Goal: Browse casually

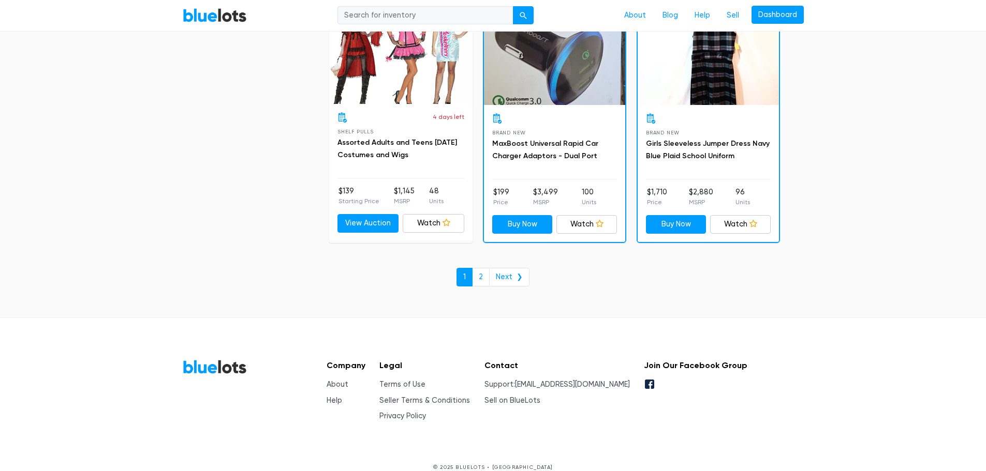
scroll to position [4476, 0]
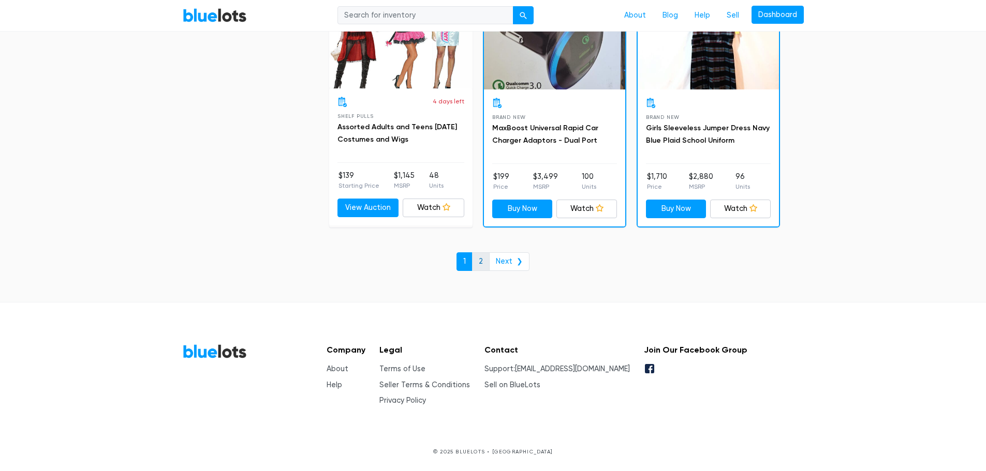
click at [480, 260] on link "2" at bounding box center [481, 261] width 18 height 19
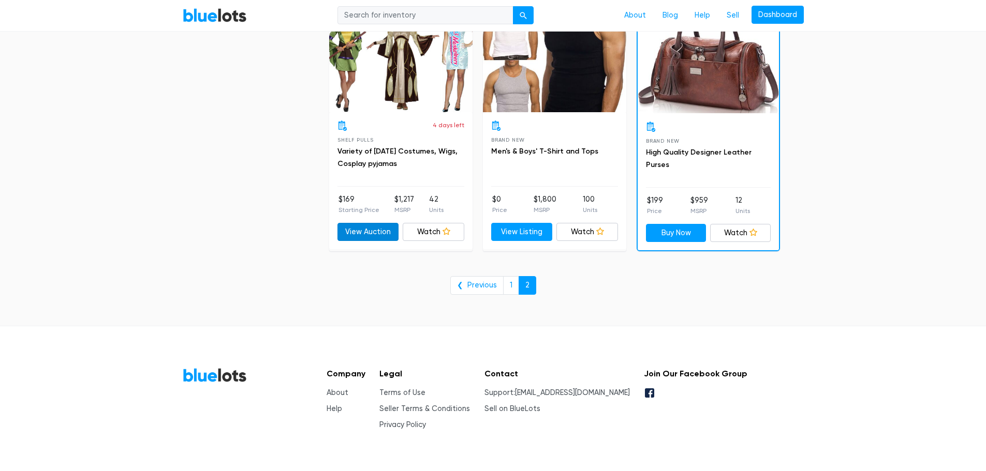
scroll to position [2437, 0]
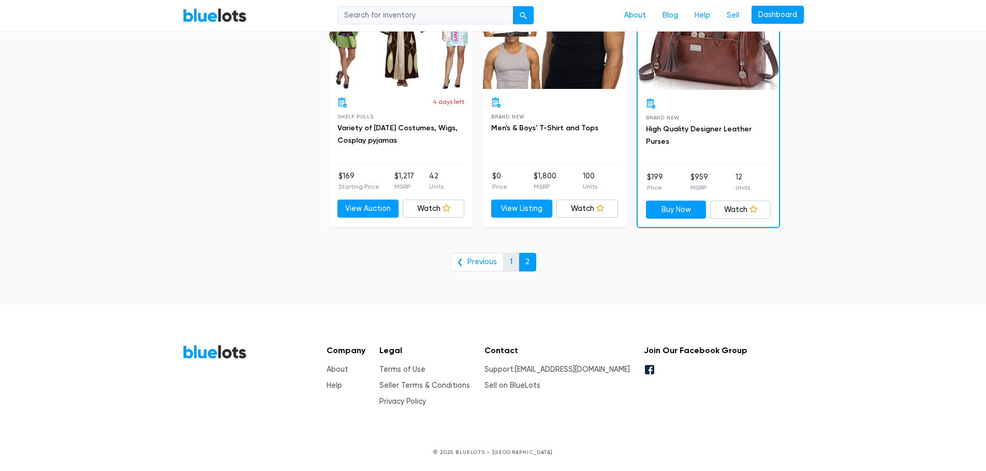
click at [507, 261] on link "1" at bounding box center [511, 262] width 16 height 19
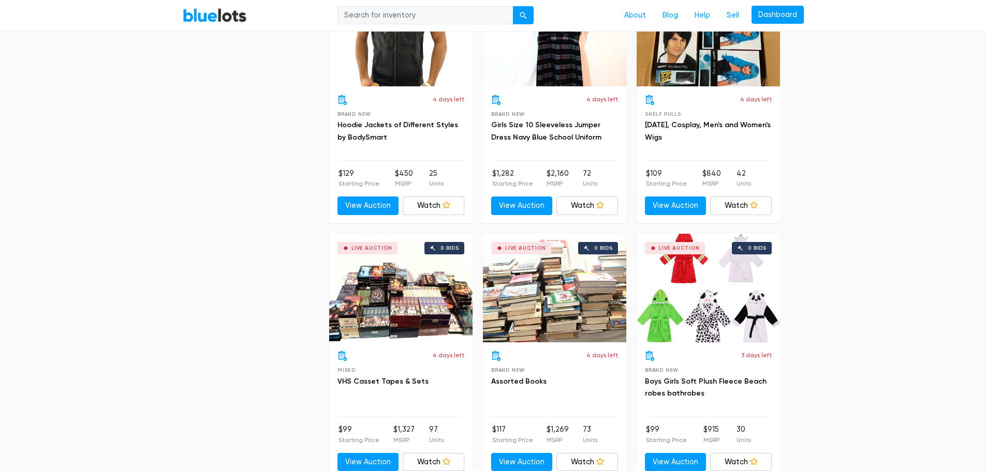
scroll to position [2665, 0]
